Goal: Navigation & Orientation: Find specific page/section

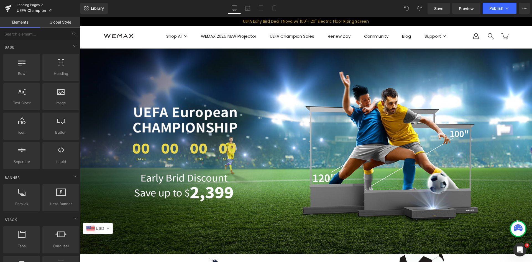
click at [35, 5] on link "Landing Pages" at bounding box center [49, 5] width 64 height 4
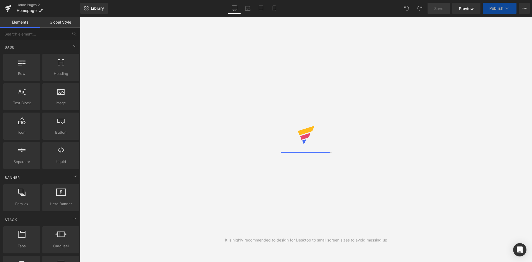
click at [525, 8] on icon at bounding box center [525, 8] width 1 height 1
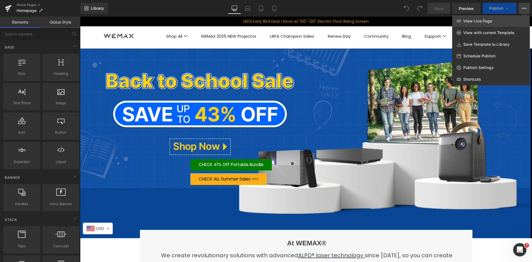
click at [499, 22] on link "View Live Page" at bounding box center [491, 21] width 78 height 12
